Goal: Information Seeking & Learning: Learn about a topic

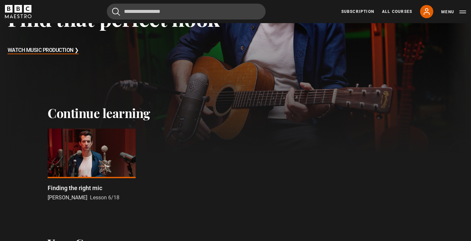
click at [100, 176] on div at bounding box center [92, 154] width 88 height 50
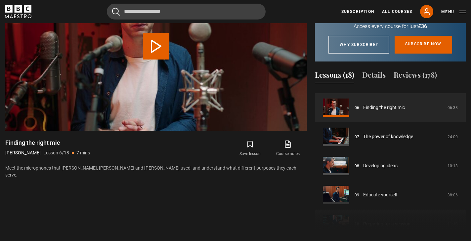
scroll to position [158, 0]
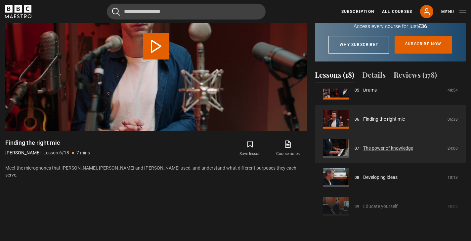
click at [363, 152] on link "The power of knowledge" at bounding box center [388, 148] width 50 height 7
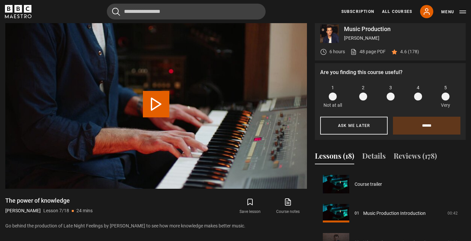
scroll to position [175, 0]
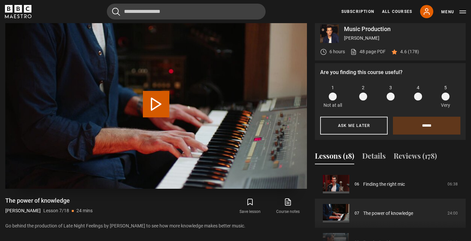
click at [160, 117] on button "Play Lesson The power of knowledge" at bounding box center [156, 104] width 26 height 26
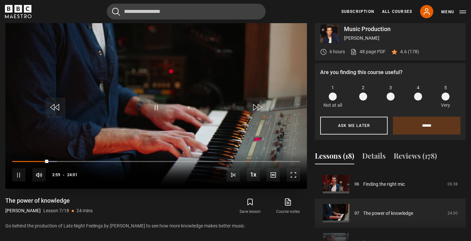
click at [294, 182] on span "Video Player" at bounding box center [293, 174] width 13 height 13
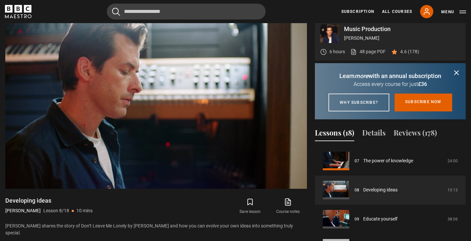
click at [456, 77] on icon "submit" at bounding box center [457, 73] width 8 height 8
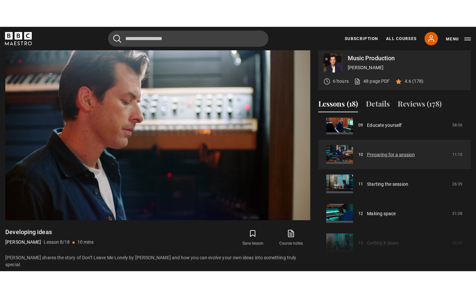
scroll to position [229, 0]
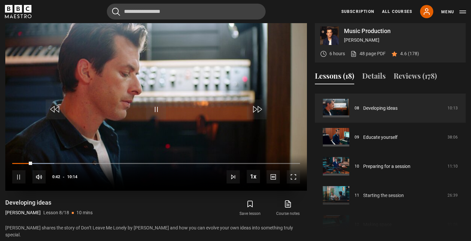
click at [293, 184] on span "Video Player" at bounding box center [293, 176] width 13 height 13
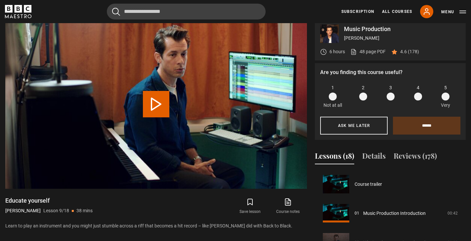
scroll to position [233, 0]
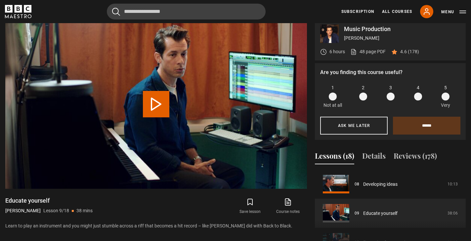
click at [410, 103] on div "1 Not at all 2 3 4 5 Very" at bounding box center [390, 96] width 140 height 24
click at [416, 101] on span at bounding box center [418, 97] width 8 height 8
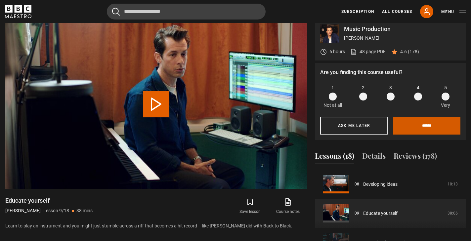
click at [420, 135] on input "******" at bounding box center [426, 126] width 67 height 18
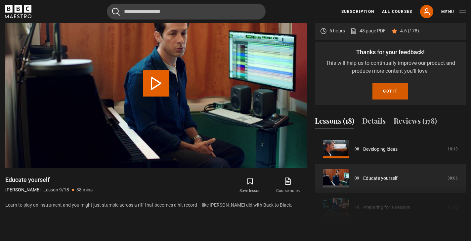
click at [389, 97] on button "Got it" at bounding box center [390, 91] width 35 height 17
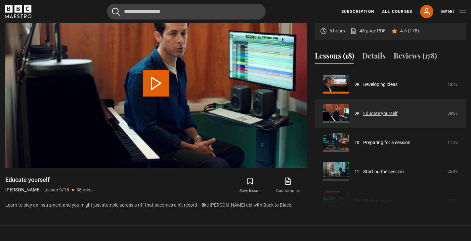
scroll to position [234, 0]
